Goal: Information Seeking & Learning: Understand process/instructions

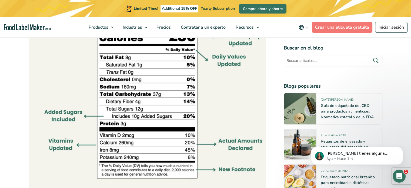
scroll to position [472, 0]
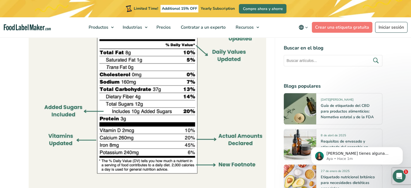
click at [163, 85] on img at bounding box center [148, 69] width 238 height 238
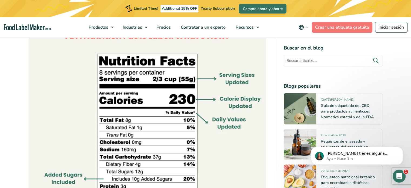
scroll to position [400, 0]
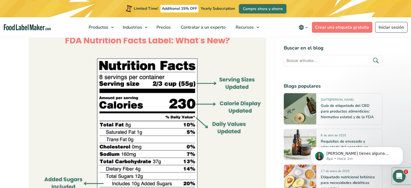
click at [100, 63] on img at bounding box center [148, 141] width 238 height 238
click at [142, 79] on img at bounding box center [148, 141] width 238 height 238
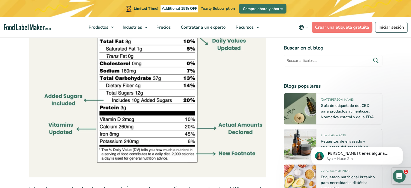
scroll to position [493, 0]
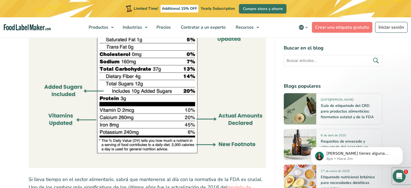
click at [148, 95] on img at bounding box center [148, 49] width 238 height 238
click at [121, 98] on img at bounding box center [148, 49] width 238 height 238
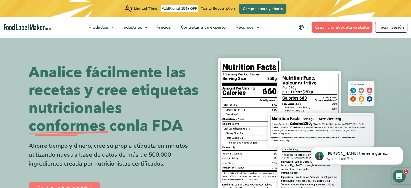
click at [326, 30] on link "Crear una etiqueta gratuita" at bounding box center [342, 27] width 61 height 11
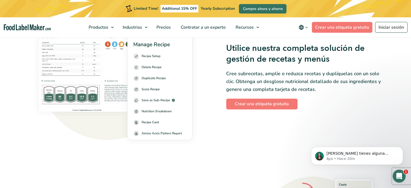
scroll to position [595, 0]
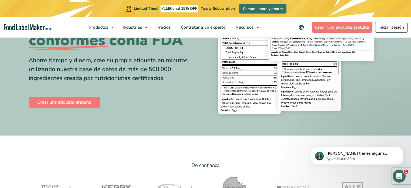
scroll to position [92, 0]
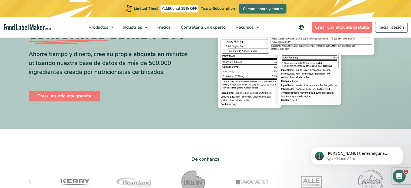
click at [249, 53] on img at bounding box center [296, 37] width 173 height 158
